Goal: Check status: Check status

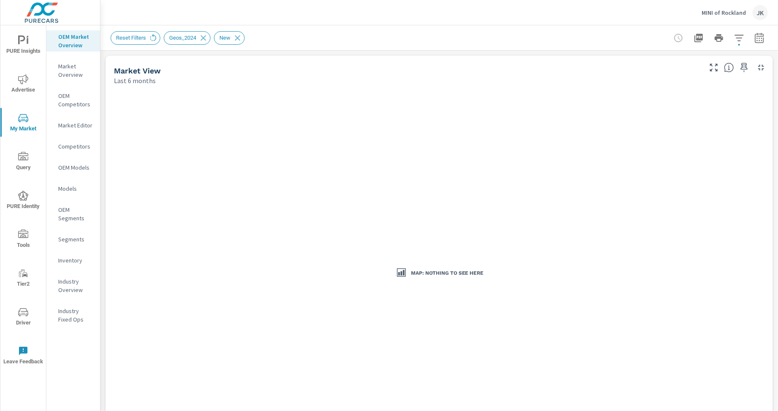
click at [756, 7] on div "JK" at bounding box center [759, 12] width 15 height 15
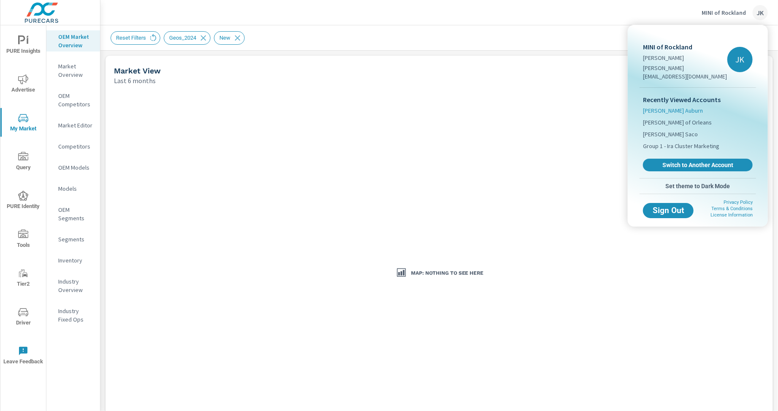
click at [689, 105] on li "Ira Ford Auburn" at bounding box center [698, 111] width 110 height 12
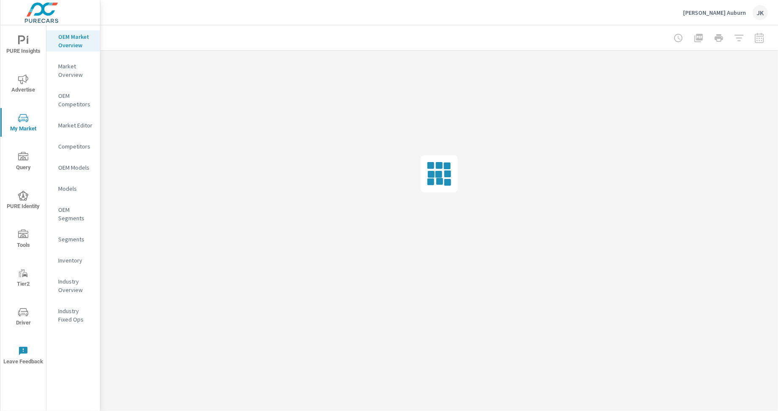
click at [68, 129] on p "Market Editor" at bounding box center [75, 125] width 35 height 8
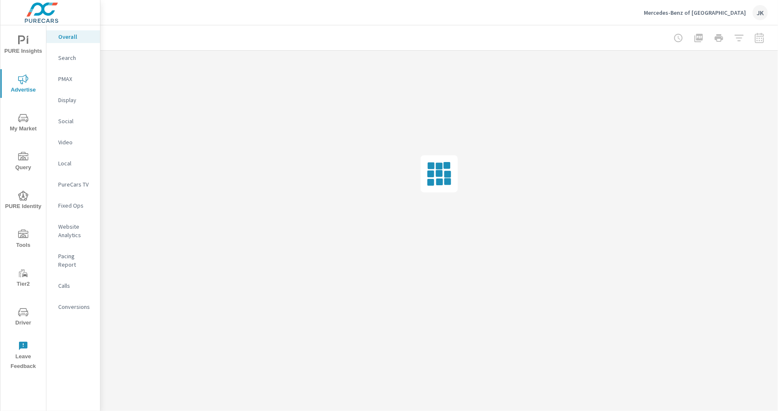
click at [21, 83] on icon "nav menu" at bounding box center [23, 79] width 10 height 10
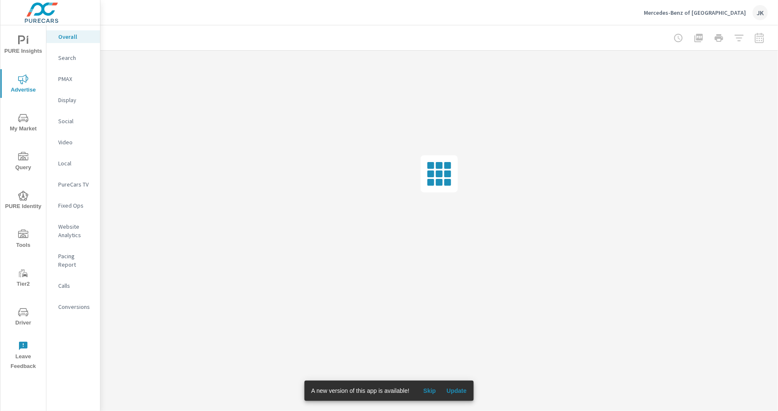
click at [67, 180] on p "PureCars TV" at bounding box center [75, 184] width 35 height 8
click at [428, 393] on span "Skip" at bounding box center [429, 391] width 20 height 8
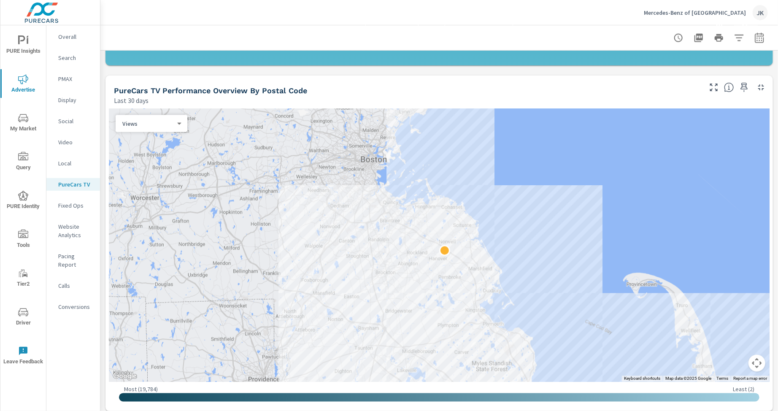
scroll to position [670, 0]
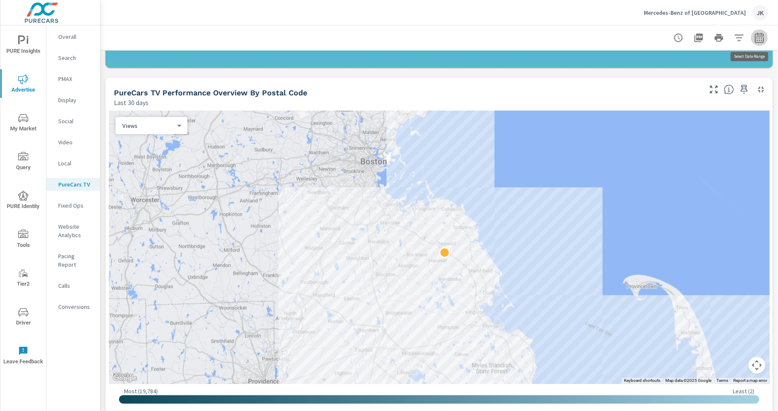
click at [756, 38] on icon "button" at bounding box center [758, 37] width 9 height 10
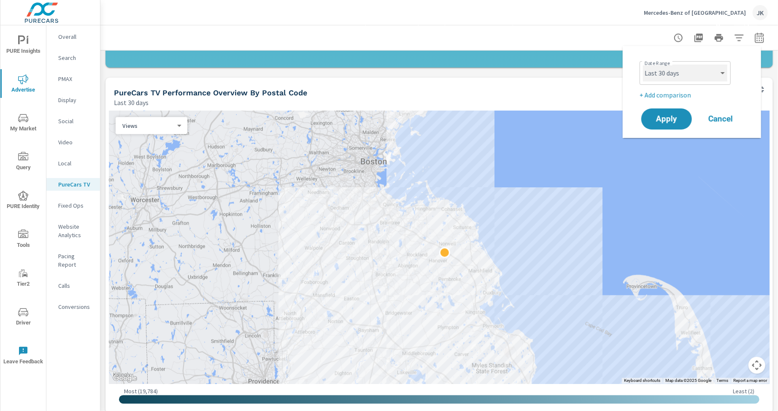
click at [689, 70] on select "Custom [DATE] Last week Last 7 days Last 14 days Last 30 days Last 45 days Last…" at bounding box center [685, 73] width 84 height 17
click at [643, 65] on select "Custom [DATE] Last week Last 7 days Last 14 days Last 30 days Last 45 days Last…" at bounding box center [685, 73] width 84 height 17
select select "Last 7 days"
click at [667, 121] on span "Apply" at bounding box center [666, 119] width 35 height 8
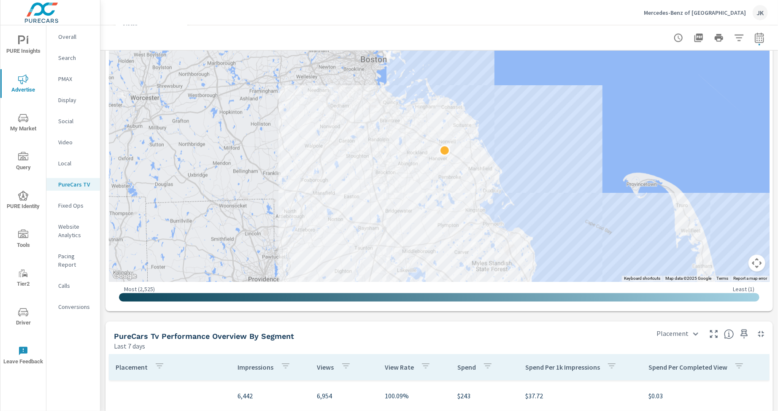
scroll to position [744, 0]
